Goal: Go to known website: Access a specific website the user already knows

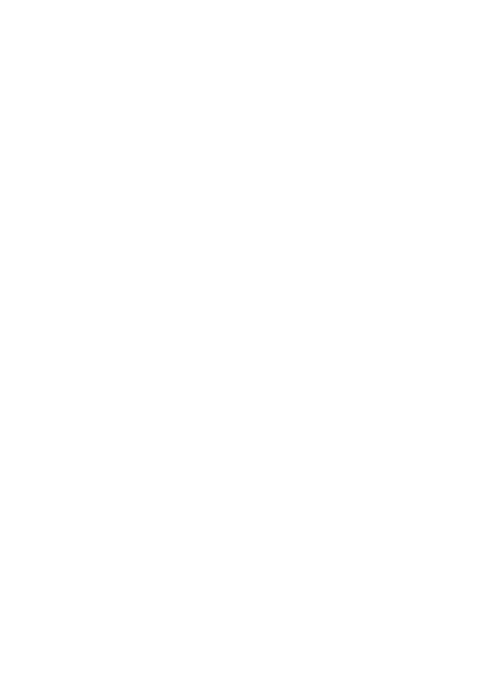
scroll to position [30, 0]
